Goal: Task Accomplishment & Management: Manage account settings

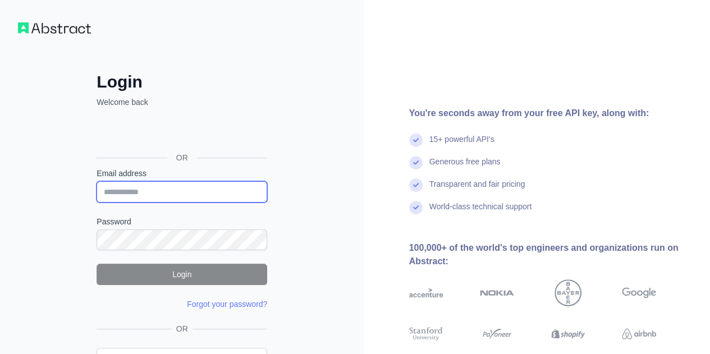
type input "**********"
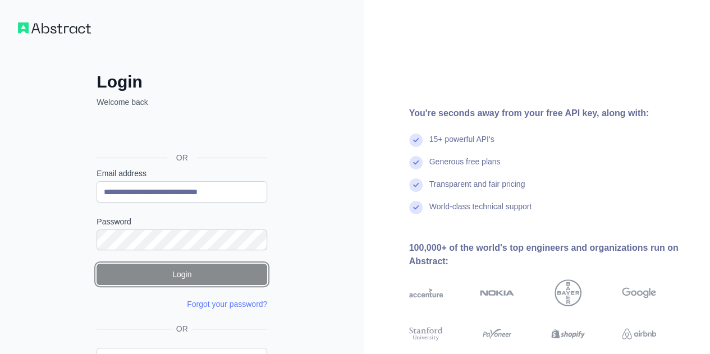
click at [191, 274] on button "Login" at bounding box center [182, 274] width 171 height 21
